Goal: Task Accomplishment & Management: Complete application form

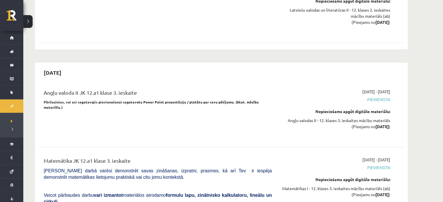
scroll to position [1450, 0]
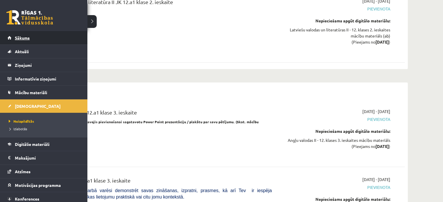
click at [19, 37] on span "Sākums" at bounding box center [22, 37] width 15 height 5
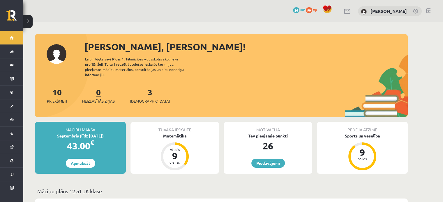
click at [98, 87] on link "0 Neizlasītās ziņas" at bounding box center [98, 95] width 33 height 17
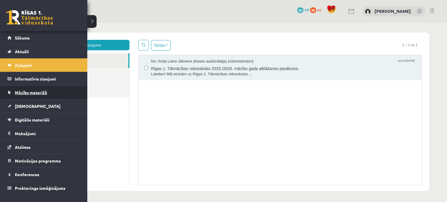
click at [36, 91] on span "Mācību materiāli" at bounding box center [31, 92] width 32 height 5
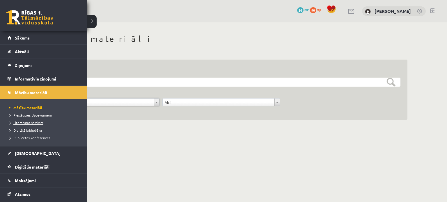
click at [30, 123] on span "Literatūras saraksts" at bounding box center [25, 123] width 36 height 5
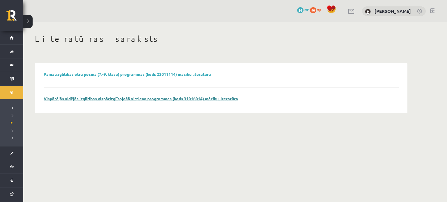
click at [129, 98] on link "Vispārējās vidējās izglītības vispārizglītojošā virziena programmas (kods 31016…" at bounding box center [141, 98] width 195 height 5
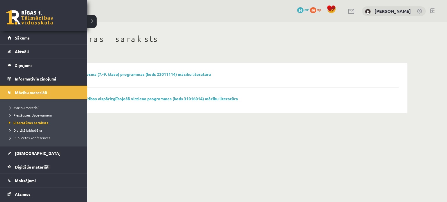
click at [23, 131] on span "Digitālā bibliotēka" at bounding box center [24, 130] width 35 height 5
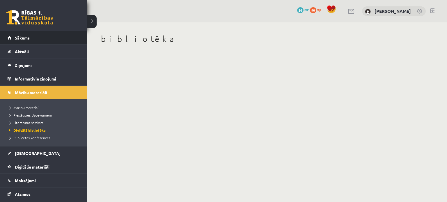
click at [22, 36] on span "Sākums" at bounding box center [22, 37] width 15 height 5
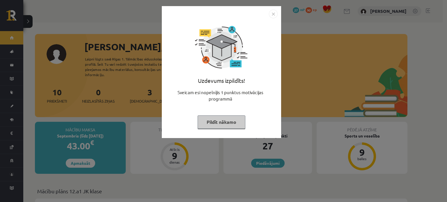
click at [216, 120] on button "Pildīt nākamo" at bounding box center [222, 122] width 48 height 13
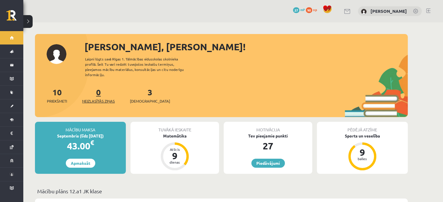
click at [99, 88] on link "0 Neizlasītās ziņas" at bounding box center [98, 95] width 33 height 17
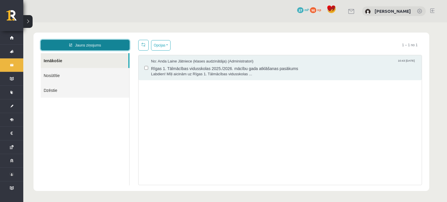
click at [89, 46] on link "Jauns ziņojums" at bounding box center [85, 45] width 89 height 10
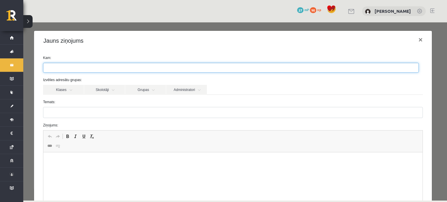
click at [78, 64] on ul at bounding box center [230, 67] width 375 height 9
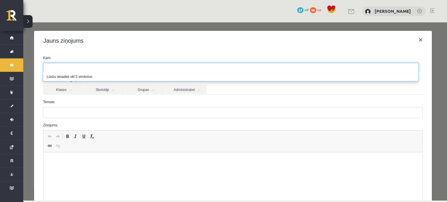
click at [78, 64] on ul at bounding box center [230, 67] width 375 height 9
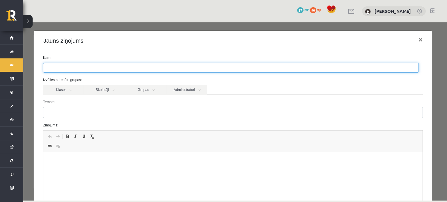
click at [62, 67] on input "search" at bounding box center [53, 67] width 20 height 9
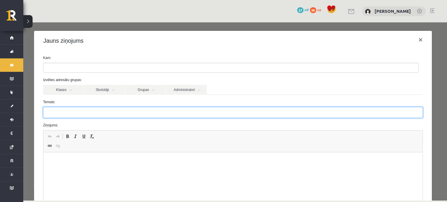
click at [78, 109] on input "Temats:" at bounding box center [233, 112] width 380 height 11
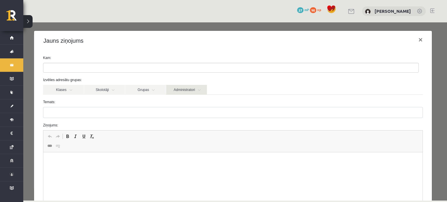
click at [183, 89] on link "Administratori" at bounding box center [186, 90] width 41 height 10
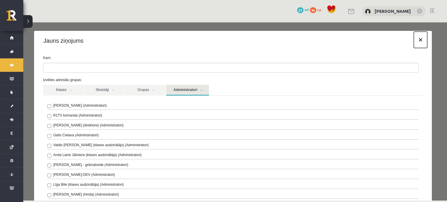
click at [416, 41] on button "×" at bounding box center [420, 40] width 13 height 16
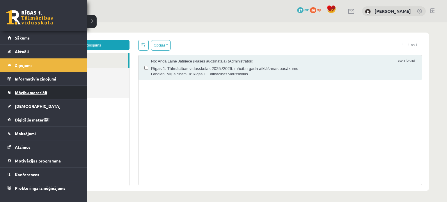
click at [31, 94] on span "Mācību materiāli" at bounding box center [31, 92] width 32 height 5
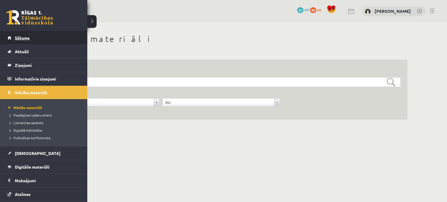
click at [27, 42] on link "Sākums" at bounding box center [44, 37] width 73 height 13
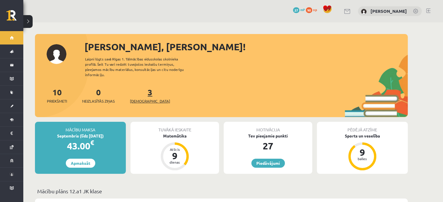
click at [141, 92] on link "3 Ieskaites" at bounding box center [150, 95] width 40 height 17
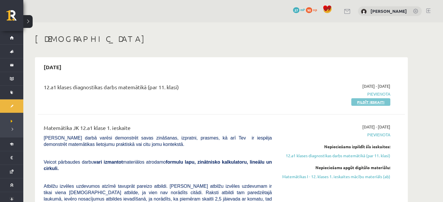
click at [366, 103] on link "Pildīt ieskaiti" at bounding box center [370, 102] width 39 height 8
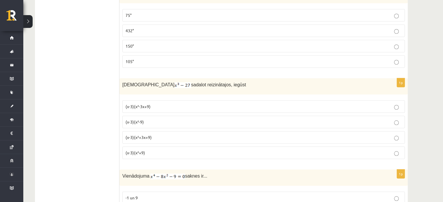
scroll to position [521, 0]
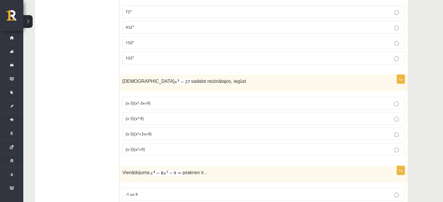
click at [190, 100] on p "(x-3)(x²-3x+9)" at bounding box center [264, 103] width 276 height 6
click at [195, 133] on p "(x-3)(x²+3x+9)" at bounding box center [264, 134] width 276 height 6
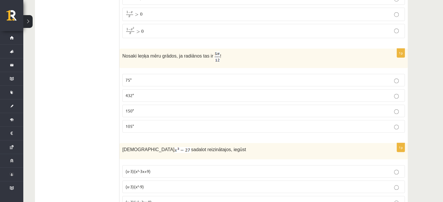
scroll to position [451, 0]
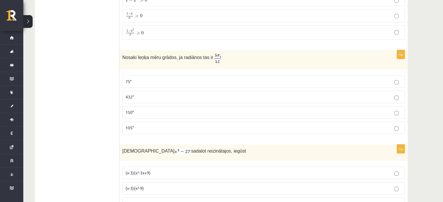
click at [304, 79] on p "75°" at bounding box center [264, 82] width 276 height 6
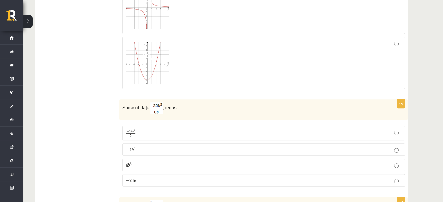
scroll to position [233, 0]
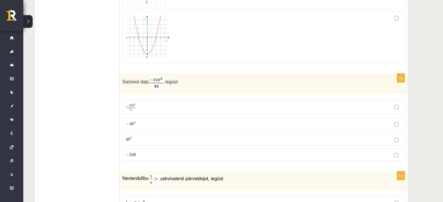
click at [382, 123] on p "− 4 b 4 − 4 b 4" at bounding box center [264, 124] width 276 height 6
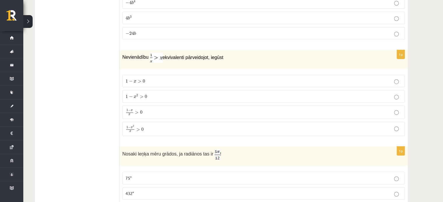
scroll to position [361, 0]
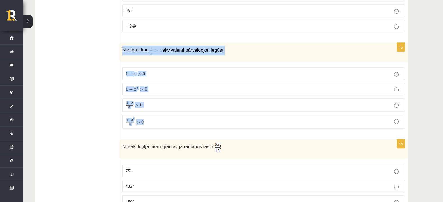
drag, startPoint x: 121, startPoint y: 47, endPoint x: 221, endPoint y: 126, distance: 127.2
click at [221, 126] on div "1p Nevienādību ekvivalenti pārveidojot, iegūst 1 − x > 0 1 − x > 0 1 − x 2 > 0 …" at bounding box center [263, 88] width 288 height 91
copy div "Nevienādību ekvivalenti pārveidojot, iegūst 1 − x > 0 1 − x > 0 1 − x 2 > 0 1 −…"
click at [234, 50] on p "Nevienādību ekvivalenti pārveidojot, iegūst" at bounding box center [248, 51] width 253 height 10
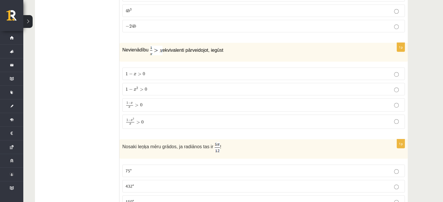
click at [165, 123] on p "1 − x 2 x > 0 1 − x 2 x > 0" at bounding box center [264, 122] width 276 height 8
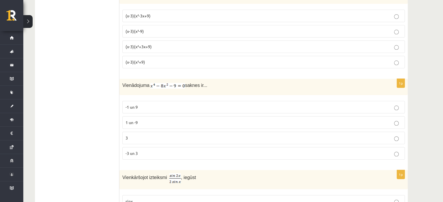
scroll to position [619, 0]
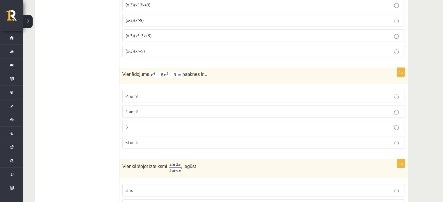
click at [362, 140] on p "-3 un 3" at bounding box center [264, 143] width 276 height 6
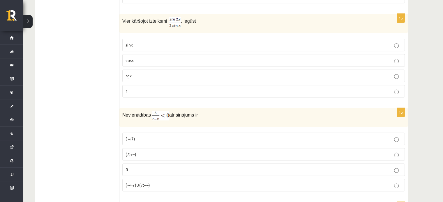
scroll to position [761, 0]
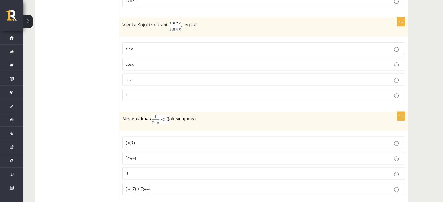
click at [390, 64] on label "cosx" at bounding box center [263, 64] width 283 height 13
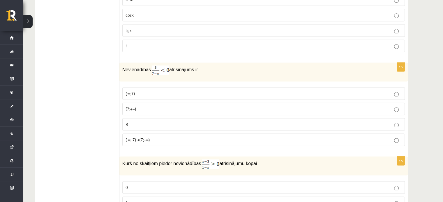
scroll to position [821, 0]
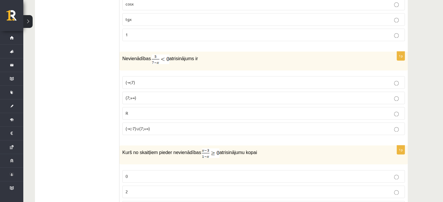
click at [386, 95] on p "(7;+∞)" at bounding box center [264, 98] width 276 height 6
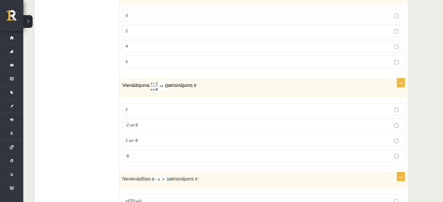
scroll to position [998, 0]
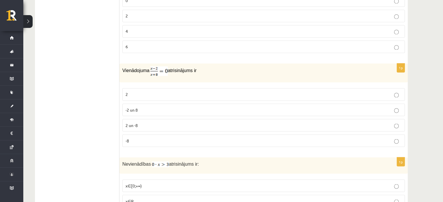
click at [373, 91] on p "2" at bounding box center [264, 94] width 276 height 6
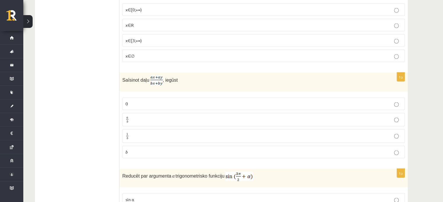
scroll to position [1178, 0]
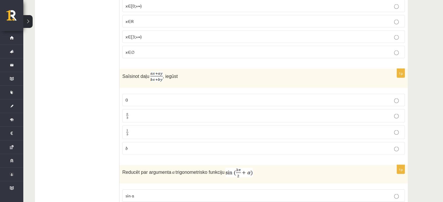
click at [393, 113] on p "a b a b" at bounding box center [264, 116] width 276 height 7
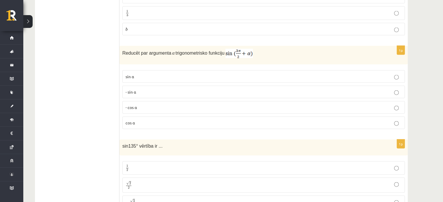
scroll to position [1301, 0]
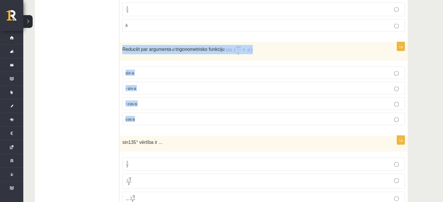
drag, startPoint x: 121, startPoint y: 42, endPoint x: 250, endPoint y: 108, distance: 145.0
click at [250, 108] on div "1p Reducēt par argumenta α trigonometrisko funkciju sin⁡ α - sin ⁡α - cos ⁡α co…" at bounding box center [263, 86] width 288 height 88
copy div "Reducēt par argumenta α trigonometrisko funkciju sin⁡ α - sin ⁡α - cos ⁡α cos⁡ α"
click at [253, 47] on p "Reducēt par argumenta α trigonometrisko funkciju" at bounding box center [248, 49] width 253 height 9
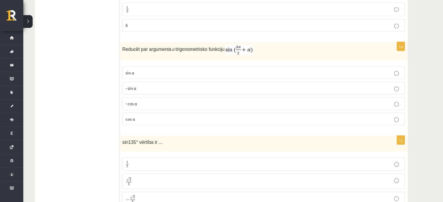
click at [152, 101] on p "- cos ⁡α" at bounding box center [264, 104] width 276 height 6
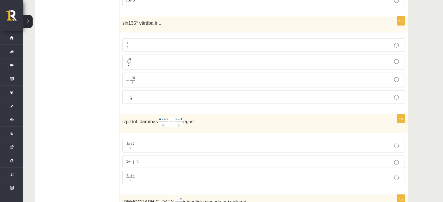
scroll to position [1424, 0]
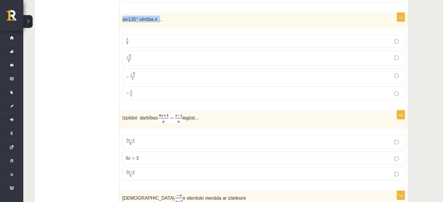
drag, startPoint x: 121, startPoint y: 12, endPoint x: 156, endPoint y: 17, distance: 35.9
click at [156, 17] on div "sin135° vērtība ir ..." at bounding box center [263, 21] width 288 height 16
copy span "sin135° vērtība ir ."
click at [156, 54] on p "√ 2 2 2 2" at bounding box center [264, 58] width 276 height 8
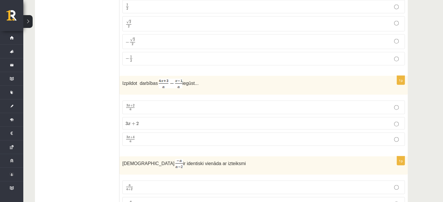
scroll to position [1462, 0]
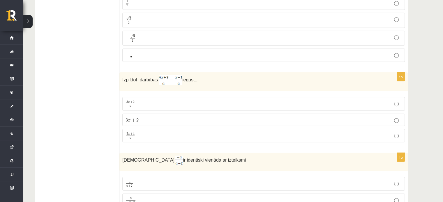
click at [296, 133] on label "3 x + 4 a 3 x + 4 a" at bounding box center [263, 136] width 283 height 14
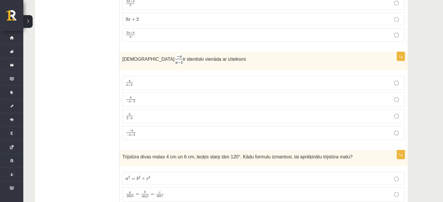
scroll to position [1571, 0]
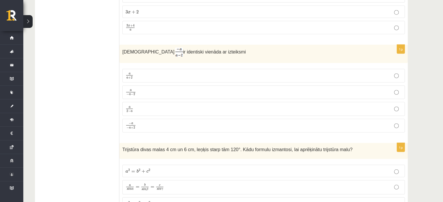
drag, startPoint x: 121, startPoint y: 43, endPoint x: 221, endPoint y: 42, distance: 99.6
click at [221, 45] on div "Izteiksme ir identiski vienāda ar izteiksmi" at bounding box center [263, 54] width 288 height 18
copy p "Izteiksme ir identiski vienāda ar izteiksmi"
click at [145, 105] on p "a 2 − a a 2 − a" at bounding box center [264, 108] width 276 height 7
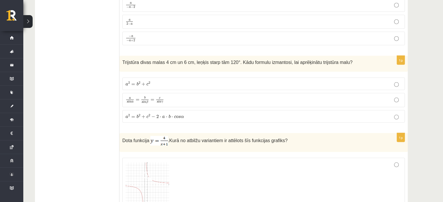
scroll to position [1654, 0]
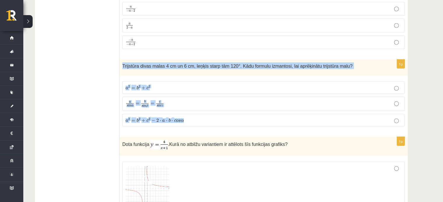
drag, startPoint x: 122, startPoint y: 54, endPoint x: 183, endPoint y: 113, distance: 84.2
click at [183, 113] on div "1p Trijstūra divas malas 4 cm un 6 cm, leņķis starp tām 120°. Kādu formulu izma…" at bounding box center [263, 96] width 288 height 72
copy div "Trijstūra divas malas 4 cm un 6 cm, leņķis starp tām 120°. Kādu formulu izmanto…"
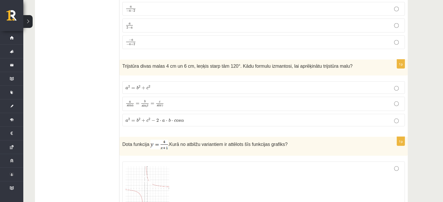
click at [203, 117] on p "a 2 = b 2 + c 2 − 2 ⋅ a ⋅ b ⋅ c o s α a 2 = b 2 + c 2 − 2 ⋅ a ⋅ b ⋅ c o s α" at bounding box center [264, 120] width 276 height 6
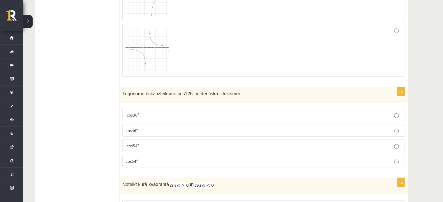
scroll to position [1964, 0]
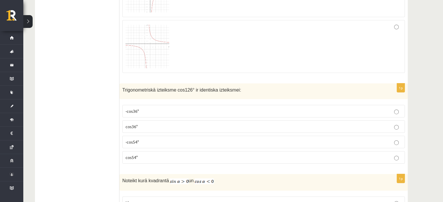
click at [217, 139] on p "-cos54°" at bounding box center [264, 142] width 276 height 6
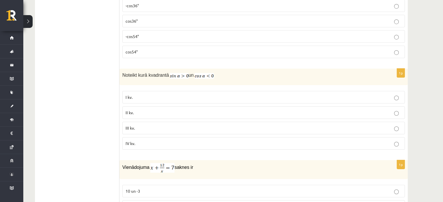
scroll to position [2077, 0]
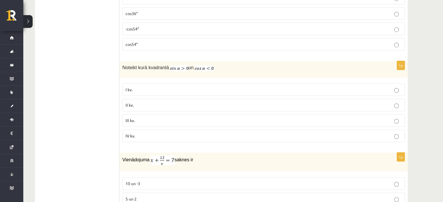
drag, startPoint x: 119, startPoint y: 54, endPoint x: 200, endPoint y: 67, distance: 81.7
click at [231, 64] on p "Noteikt kurā kvadrantā un" at bounding box center [248, 67] width 253 height 7
drag, startPoint x: 122, startPoint y: 57, endPoint x: 214, endPoint y: 56, distance: 92.1
click at [214, 61] on div "Noteikt kurā kvadrantā un" at bounding box center [263, 69] width 288 height 16
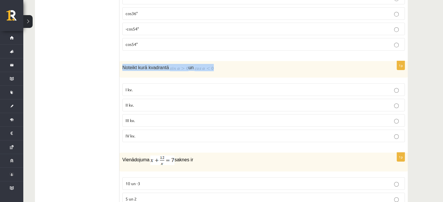
drag, startPoint x: 203, startPoint y: 58, endPoint x: 134, endPoint y: 56, distance: 68.8
copy p "Noteikt kurā kvadrantā un"
click at [225, 64] on p "Noteikt kurā kvadrantā un" at bounding box center [248, 67] width 253 height 7
click at [161, 102] on p "II kv." at bounding box center [264, 105] width 276 height 6
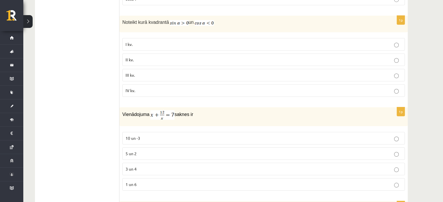
scroll to position [2137, 0]
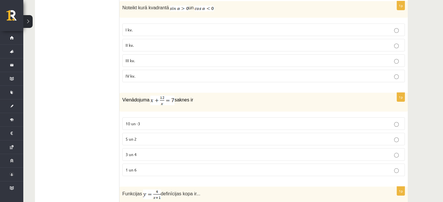
click at [385, 152] on p "3 un 4" at bounding box center [264, 155] width 276 height 6
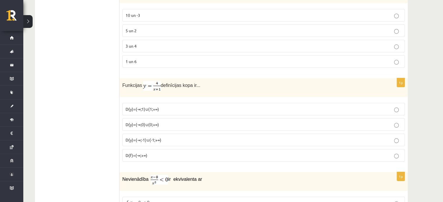
scroll to position [2250, 0]
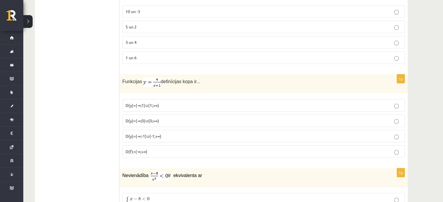
click at [211, 133] on p "D(y)=(-∞;-1)∪(-1;+∞)" at bounding box center [264, 136] width 276 height 6
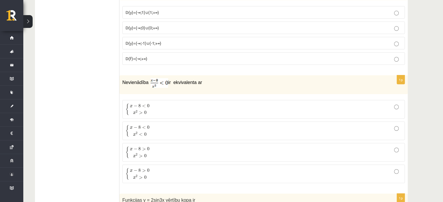
scroll to position [2354, 0]
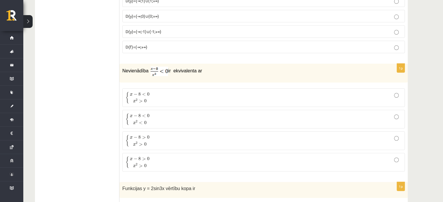
drag, startPoint x: 122, startPoint y: 59, endPoint x: 209, endPoint y: 64, distance: 86.6
click at [209, 67] on p "Nevienādība ir ekvivalenta ar" at bounding box center [248, 72] width 253 height 10
copy p "Nevienādība ir ekvivalenta ar"
click at [212, 67] on p "Nevienādība ir ekvivalenta ar" at bounding box center [248, 72] width 253 height 10
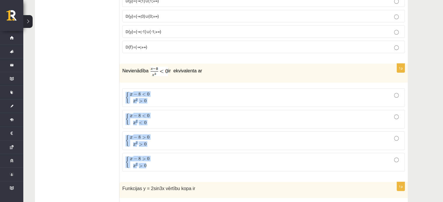
drag, startPoint x: 127, startPoint y: 80, endPoint x: 164, endPoint y: 151, distance: 79.5
click at [164, 151] on fieldset "{ x − 8 < 0 x 2 > 0 { x − 8 < 0 x 2 > 0 { x − 8 < 0 x 2 < 0 { x − 8 < 0 x 2 < 0…" at bounding box center [263, 130] width 283 height 88
copy fieldset "{ x − 8 < 0 x 2 > 0 { x − 8 < 0 x 2 > 0 { x − 8 < 0 x 2 < 0 { x − 8 < 0 x 2 < 0…"
click at [158, 92] on p "{ x − 8 < 0 x 2 > 0 { x − 8 < 0 x 2 > 0" at bounding box center [264, 98] width 276 height 12
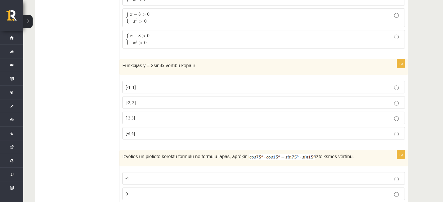
scroll to position [2485, 0]
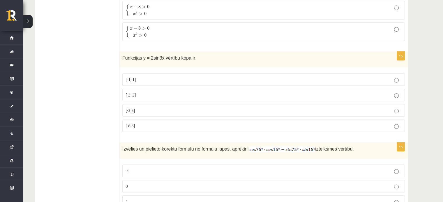
click at [374, 92] on p "[-2; 2]" at bounding box center [264, 95] width 276 height 6
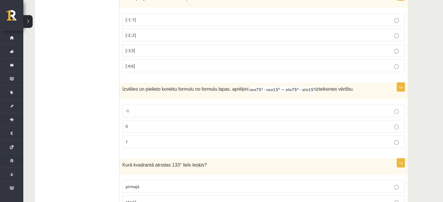
scroll to position [2556, 0]
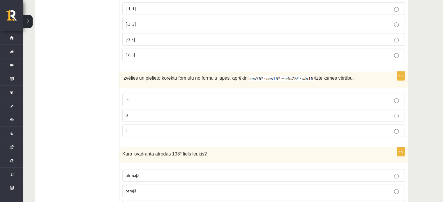
click at [388, 112] on p "0" at bounding box center [264, 115] width 276 height 6
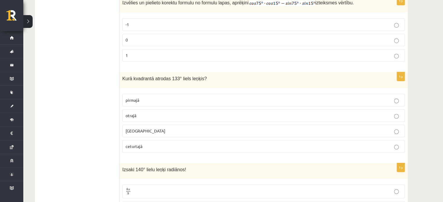
scroll to position [2639, 0]
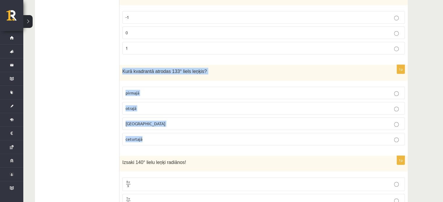
drag, startPoint x: 120, startPoint y: 57, endPoint x: 156, endPoint y: 123, distance: 74.9
click at [156, 123] on div "1p Kurā kvadrantā atrodas 133° liels leņķis? pirmajā otrajā trešajā ceturtajā" at bounding box center [263, 107] width 288 height 85
copy div "Kurā kvadrantā atrodas 133° liels leņķis? pirmajā otrajā trešajā ceturtajā"
click at [156, 102] on label "otrajā" at bounding box center [263, 108] width 283 height 13
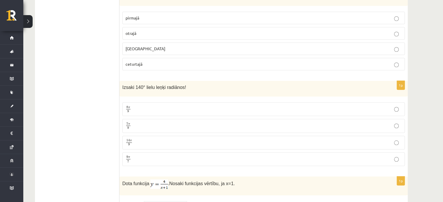
scroll to position [2733, 0]
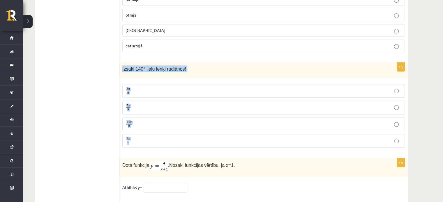
drag, startPoint x: 120, startPoint y: 53, endPoint x: 162, endPoint y: 124, distance: 82.6
click at [162, 124] on div "1p Izsaki 140° lielu leņķi radiānos! 8 π 9 8 π 9 7 π 9 7 π 9 14 π 9 14 π 9 9 π …" at bounding box center [263, 108] width 288 height 90
click at [162, 137] on p "9 π 7 9 π 7" at bounding box center [264, 140] width 276 height 7
drag, startPoint x: 121, startPoint y: 53, endPoint x: 164, endPoint y: 123, distance: 82.0
click at [164, 123] on div "1p Izsaki 140° lielu leņķi radiānos! 8 π 9 8 π 9 7 π 9 7 π 9 14 π 9 14 π 9 9 π …" at bounding box center [263, 108] width 288 height 90
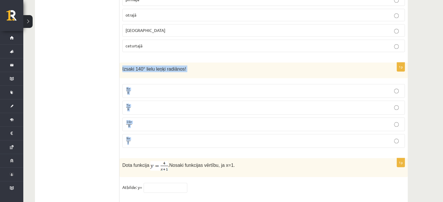
copy div "Izsaki 140° lielu leņķi radiānos! 8 π 9 8 π 9 7 π 9 7 π 9 14 π 9 14 π 9 9 π 7"
click at [155, 104] on p "7 π 9 7 π 9" at bounding box center [264, 107] width 276 height 7
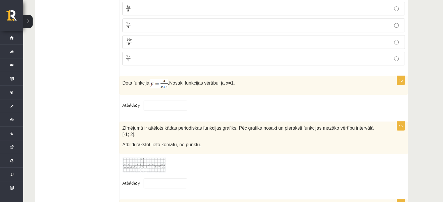
scroll to position [2849, 0]
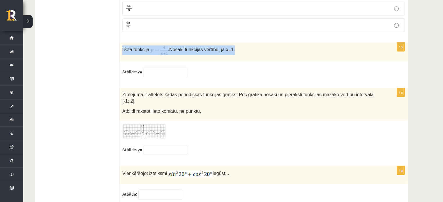
drag, startPoint x: 121, startPoint y: 33, endPoint x: 231, endPoint y: 35, distance: 109.2
click at [231, 43] on div "Dota funkcija . Nosaki funkcijas vērtību, ja x=1." at bounding box center [263, 52] width 288 height 19
click at [200, 45] on div "Dota funkcija . Nosaki funkcijas vērtību, ja x=1." at bounding box center [263, 52] width 288 height 19
drag, startPoint x: 122, startPoint y: 32, endPoint x: 161, endPoint y: 70, distance: 53.8
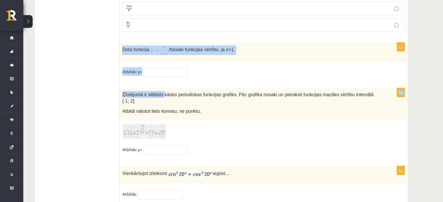
click at [146, 67] on div "1p Dota funkcija . Nosaki funkcijas vērtību, ja x=1. Atbilde: y=" at bounding box center [263, 63] width 288 height 40
drag, startPoint x: 119, startPoint y: 33, endPoint x: 151, endPoint y: 74, distance: 51.5
click at [136, 66] on div "1p Dota funkcija . Nosaki funkcijas vērtību, ja x=1. Atbilde: y=" at bounding box center [263, 63] width 288 height 40
drag, startPoint x: 121, startPoint y: 35, endPoint x: 144, endPoint y: 60, distance: 34.4
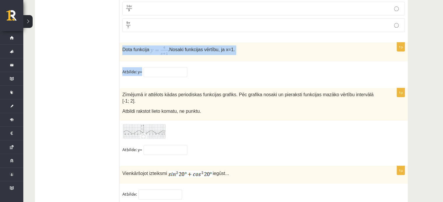
click at [144, 60] on div "1p Dota funkcija . Nosaki funkcijas vērtību, ja x=1. Atbilde: y=" at bounding box center [263, 63] width 288 height 40
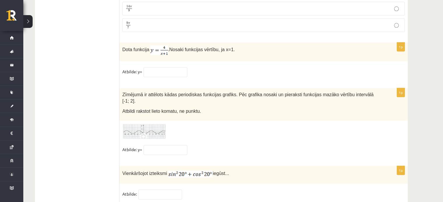
click at [160, 145] on fieldset "Atbilde: y=" at bounding box center [263, 151] width 283 height 12
click at [164, 67] on input "text" at bounding box center [166, 72] width 44 height 10
type input "*"
click at [144, 124] on img at bounding box center [144, 132] width 44 height 16
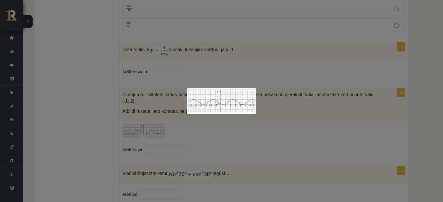
click at [289, 128] on div at bounding box center [221, 101] width 443 height 202
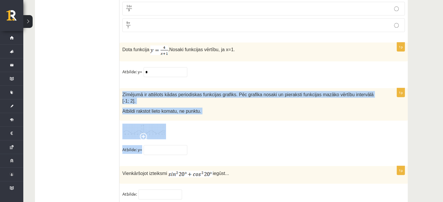
drag, startPoint x: 121, startPoint y: 79, endPoint x: 181, endPoint y: 127, distance: 76.1
click at [181, 127] on div "1p Zīmējumā ir attēlots kādas periodiskas funkcijas grafiks. Pēc grafika nosaki…" at bounding box center [263, 124] width 288 height 72
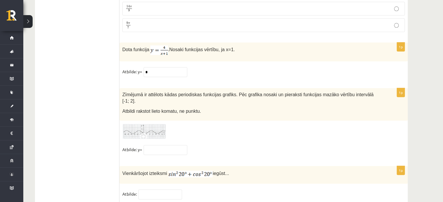
click at [170, 138] on div "1p Zīmējumā ir attēlots kādas periodiskas funkcijas grafiks. Pēc grafika nosaki…" at bounding box center [263, 124] width 288 height 72
click at [164, 145] on input "text" at bounding box center [166, 150] width 44 height 10
type input "**"
click at [162, 190] on input "text" at bounding box center [160, 195] width 44 height 10
drag, startPoint x: 122, startPoint y: 152, endPoint x: 168, endPoint y: 159, distance: 46.8
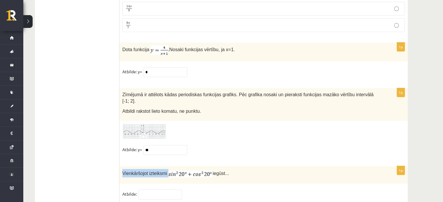
click at [168, 166] on div "Vienkāršojot izteiksmi iegūst..." at bounding box center [263, 175] width 288 height 18
click at [209, 166] on div "Vienkāršojot izteiksmi iegūst..." at bounding box center [263, 175] width 288 height 18
drag, startPoint x: 124, startPoint y: 152, endPoint x: 213, endPoint y: 170, distance: 91.5
click at [213, 170] on div "1p Vienkāršojot izteiksmi iegūst... Atbilde:" at bounding box center [263, 185] width 288 height 39
click at [139, 171] on span "Vienkāršojot izteiksmi" at bounding box center [144, 173] width 45 height 5
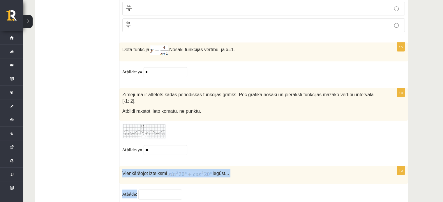
drag, startPoint x: 122, startPoint y: 151, endPoint x: 215, endPoint y: 171, distance: 94.7
click at [215, 171] on div "1p Vienkāršojot izteiksmi iegūst... Atbilde:" at bounding box center [263, 185] width 288 height 39
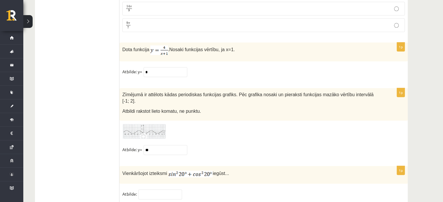
drag, startPoint x: 152, startPoint y: 151, endPoint x: 340, endPoint y: 114, distance: 192.1
click at [340, 124] on div at bounding box center [263, 132] width 283 height 16
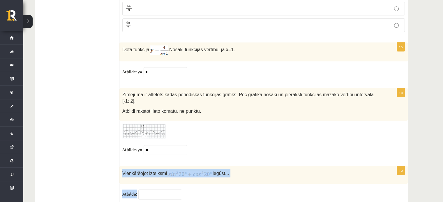
drag, startPoint x: 120, startPoint y: 150, endPoint x: 161, endPoint y: 171, distance: 45.5
click at [161, 171] on div "1p Vienkāršojot izteiksmi iegūst... Atbilde:" at bounding box center [263, 185] width 288 height 39
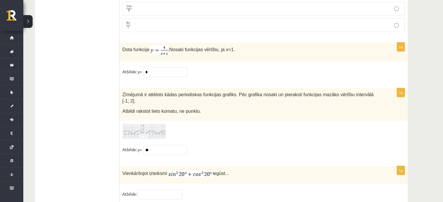
click at [288, 145] on fieldset "Atbilde: y= **" at bounding box center [263, 151] width 283 height 12
click at [157, 190] on input "text" at bounding box center [160, 195] width 44 height 10
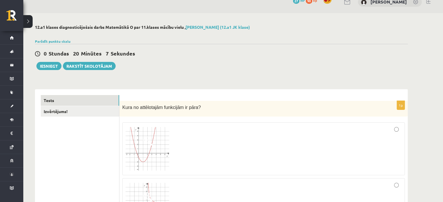
scroll to position [2, 0]
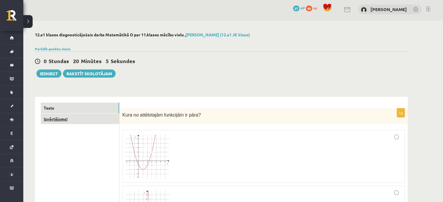
type input "*"
click at [71, 120] on link "Izvērtējums!" at bounding box center [80, 119] width 78 height 11
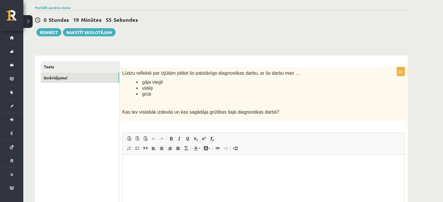
scroll to position [46, 0]
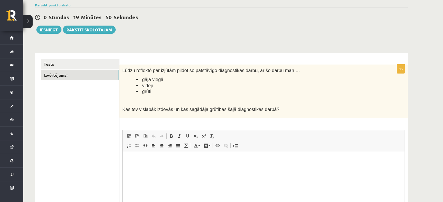
click at [166, 168] on html at bounding box center [264, 161] width 282 height 18
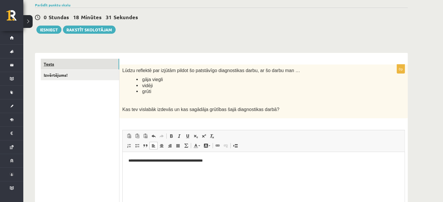
click at [73, 67] on link "Tests" at bounding box center [80, 64] width 78 height 11
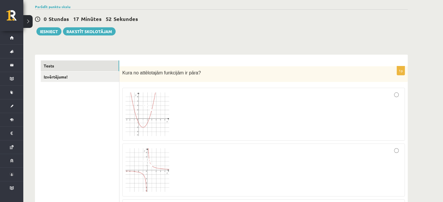
scroll to position [10, 0]
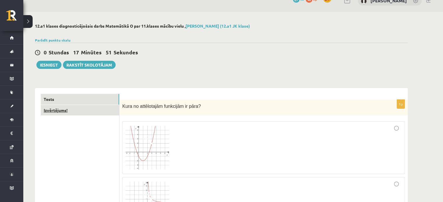
click at [104, 110] on link "Izvērtējums!" at bounding box center [80, 110] width 78 height 11
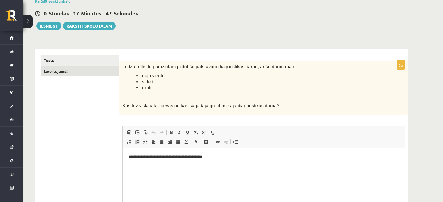
scroll to position [52, 0]
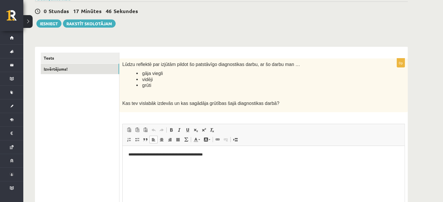
click at [249, 150] on html "**********" at bounding box center [264, 155] width 282 height 18
click at [179, 155] on p "**********" at bounding box center [263, 155] width 271 height 6
click at [344, 162] on html "**********" at bounding box center [264, 155] width 282 height 18
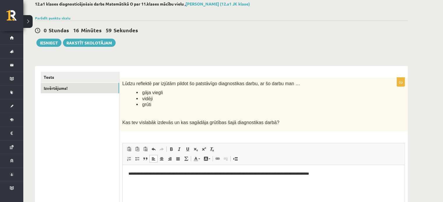
scroll to position [30, 0]
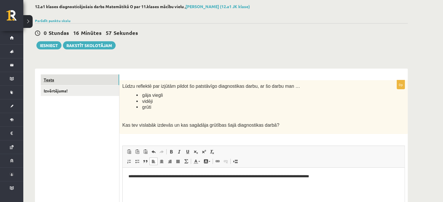
click at [65, 79] on link "Tests" at bounding box center [80, 80] width 78 height 11
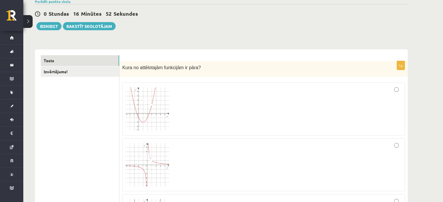
scroll to position [42, 0]
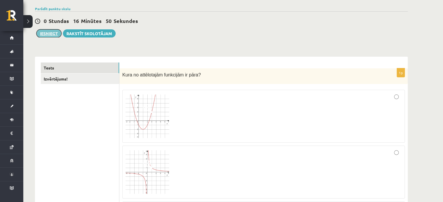
click at [49, 34] on button "Iesniegt" at bounding box center [48, 33] width 25 height 8
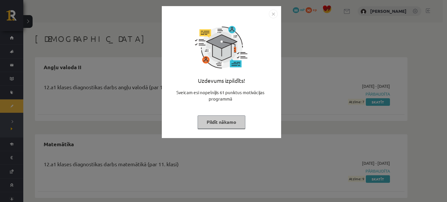
click at [219, 120] on button "Pildīt nākamo" at bounding box center [222, 122] width 48 height 13
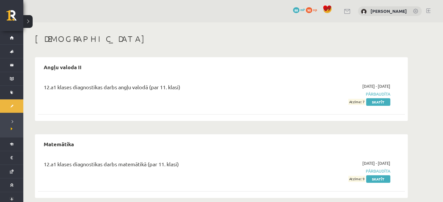
scroll to position [7, 0]
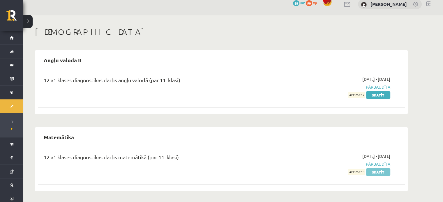
click at [375, 174] on link "Skatīt" at bounding box center [378, 173] width 24 height 8
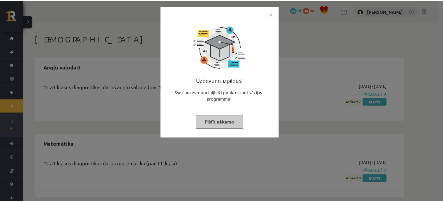
scroll to position [6, 0]
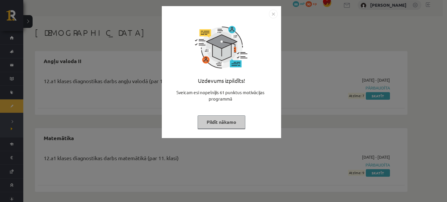
click at [218, 127] on button "Pildīt nākamo" at bounding box center [222, 122] width 48 height 13
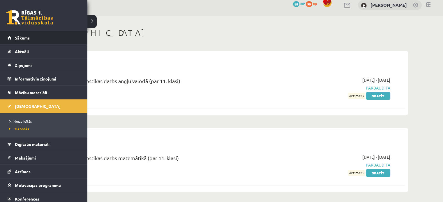
click at [13, 37] on link "Sākums" at bounding box center [44, 37] width 73 height 13
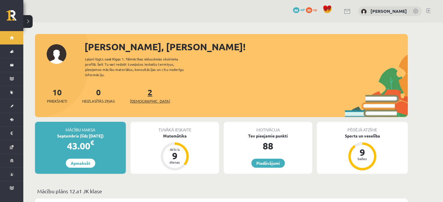
click at [141, 89] on link "2 Ieskaites" at bounding box center [150, 95] width 40 height 17
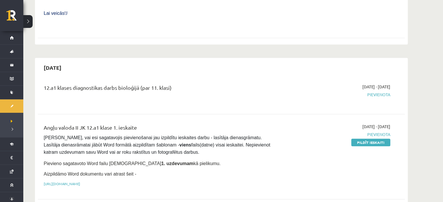
scroll to position [260, 0]
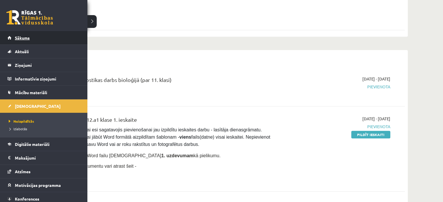
click at [15, 38] on span "Sākums" at bounding box center [22, 37] width 15 height 5
